Goal: Information Seeking & Learning: Learn about a topic

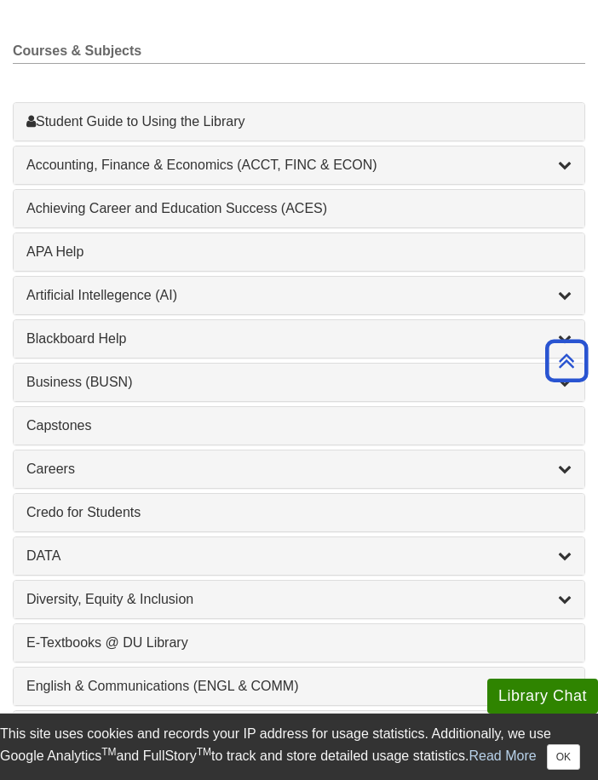
scroll to position [851, 0]
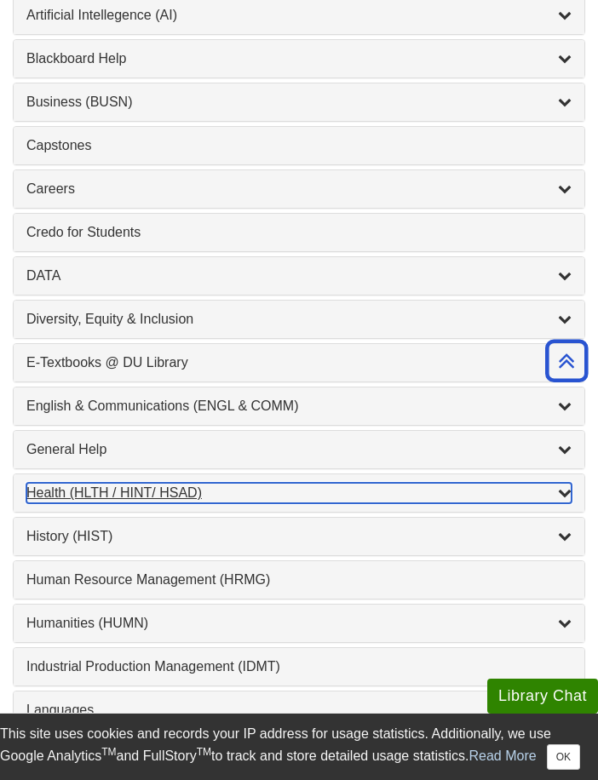
click at [227, 499] on div "Health (HLTH / HINT/ HSAD) , 12 guides" at bounding box center [298, 493] width 545 height 20
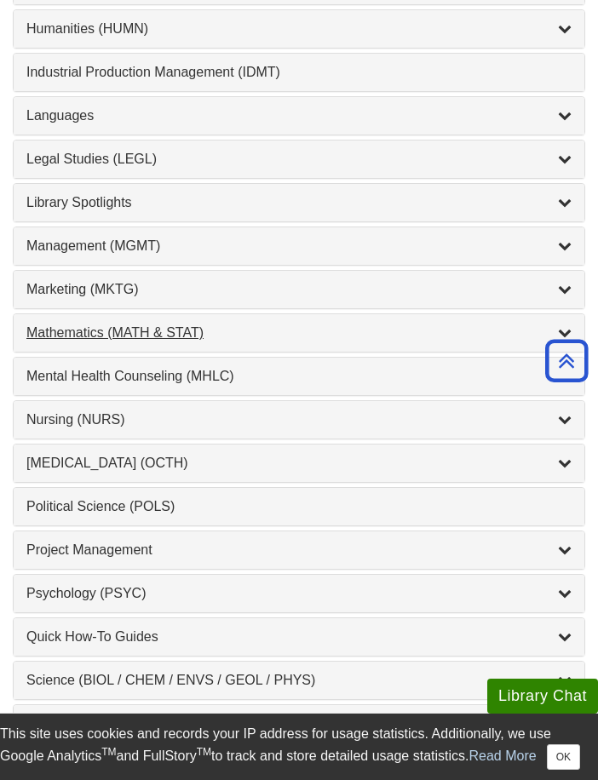
scroll to position [2213, 0]
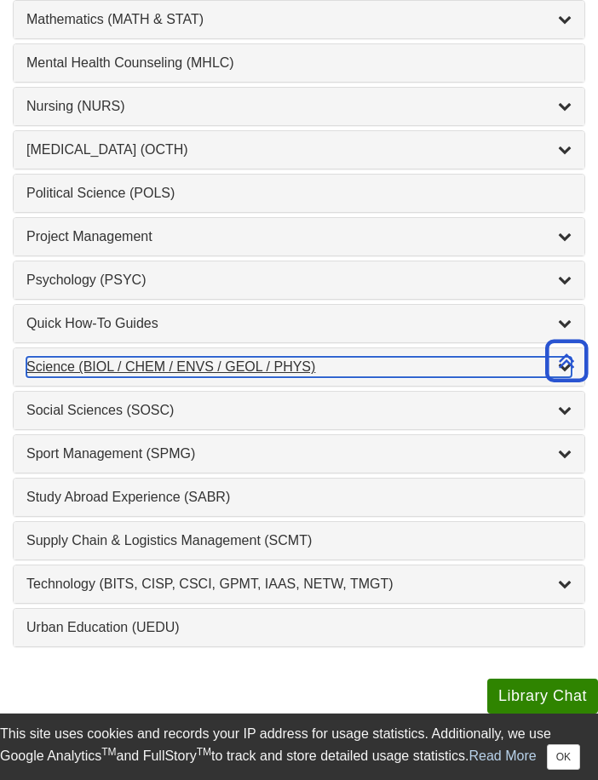
click at [214, 365] on div "Science (BIOL / CHEM / ENVS / GEOL / PHYS) , 7 guides" at bounding box center [298, 367] width 545 height 20
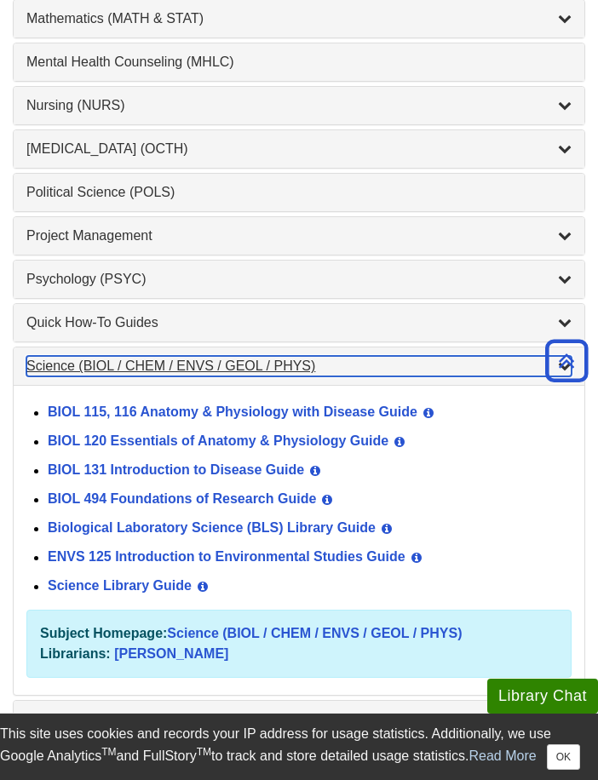
scroll to position [1759, 0]
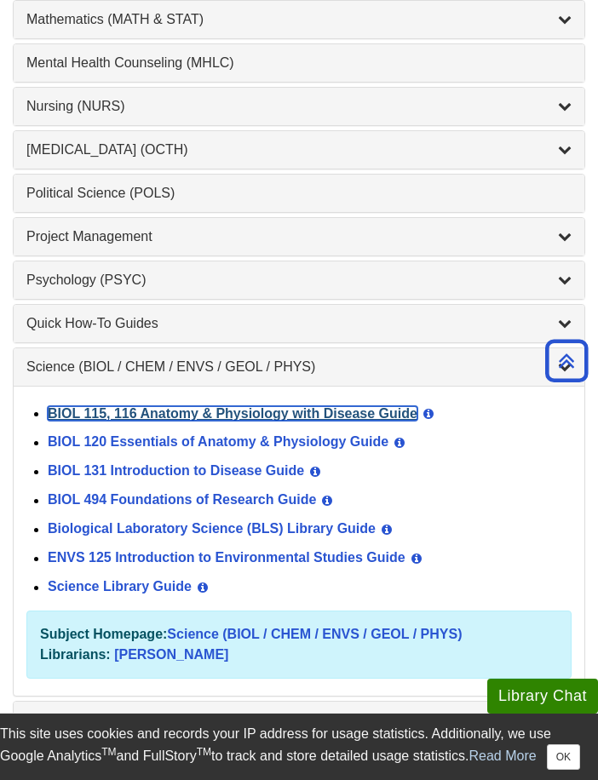
click at [234, 412] on link "BIOL 115, 116 Anatomy & Physiology with Disease Guide" at bounding box center [232, 413] width 369 height 14
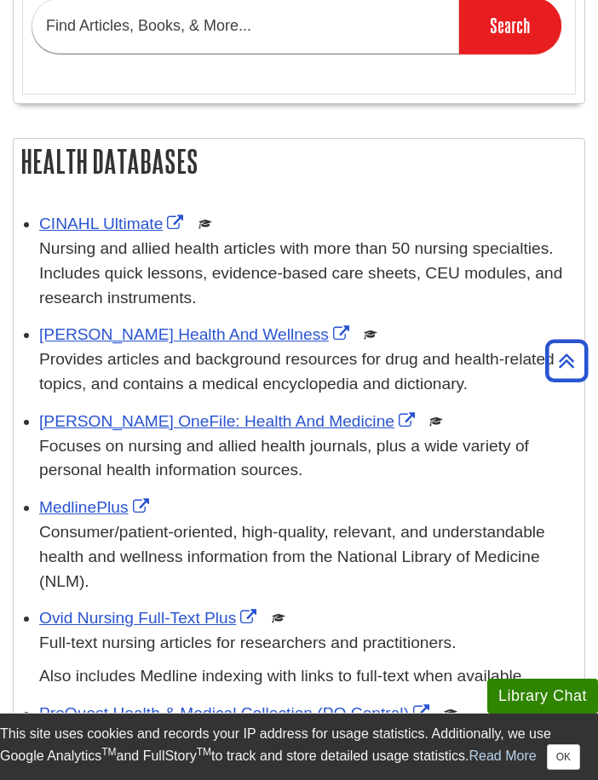
scroll to position [681, 0]
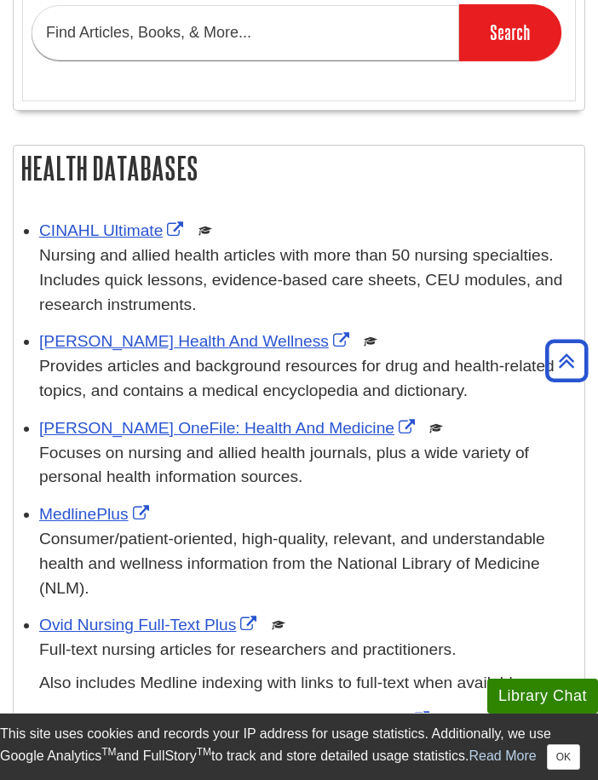
click at [100, 502] on div "MedlinePlus This link opens in a new window Consumer/patient-oriented, high-qua…" at bounding box center [307, 551] width 536 height 98
click at [70, 507] on link "MedlinePlus" at bounding box center [96, 514] width 114 height 18
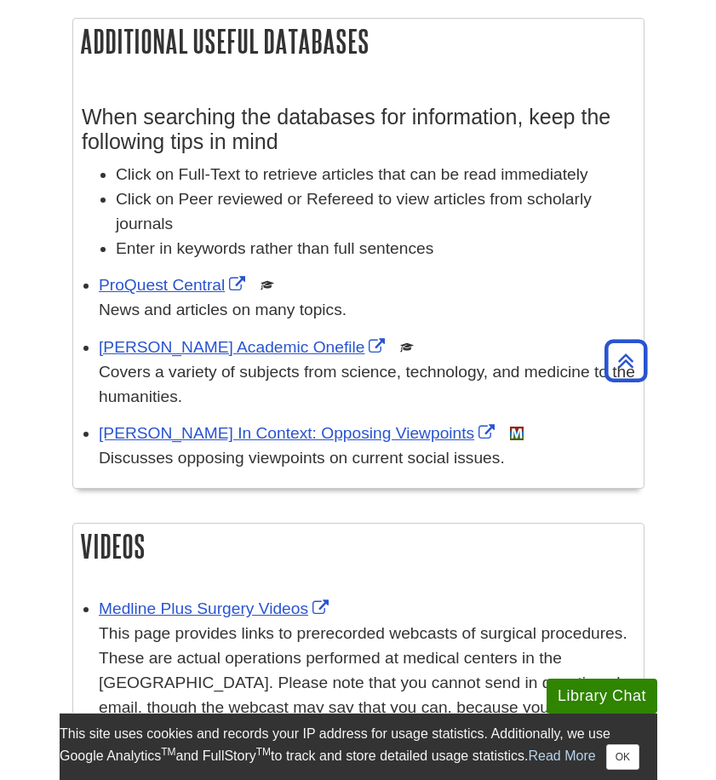
scroll to position [1532, 0]
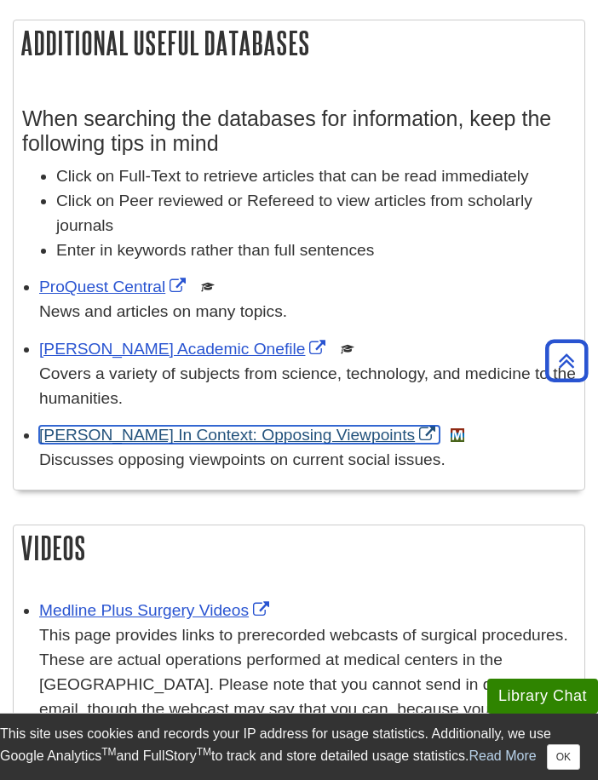
click at [234, 442] on link "[PERSON_NAME] In Context: Opposing Viewpoints" at bounding box center [239, 435] width 400 height 18
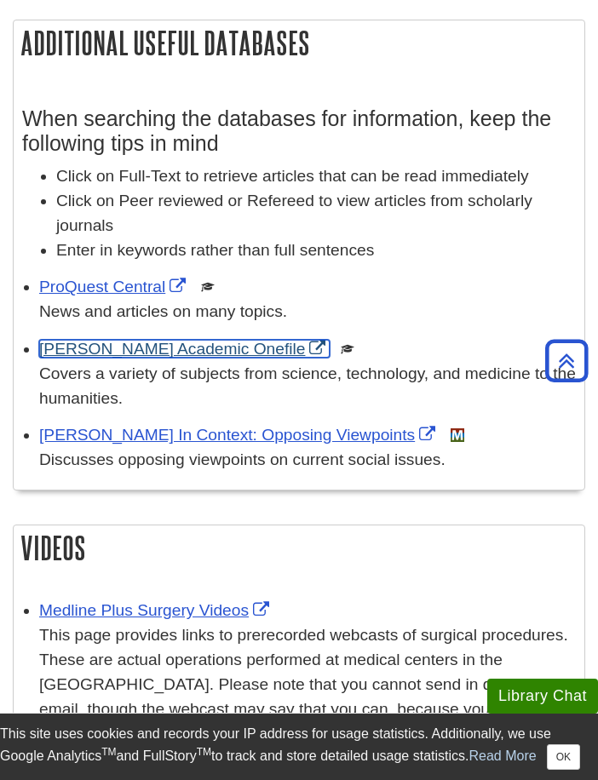
click at [150, 347] on link "[PERSON_NAME] Academic Onefile" at bounding box center [184, 349] width 290 height 18
click at [123, 351] on link "[PERSON_NAME] Academic Onefile" at bounding box center [184, 349] width 290 height 18
